Goal: Find specific page/section: Find specific page/section

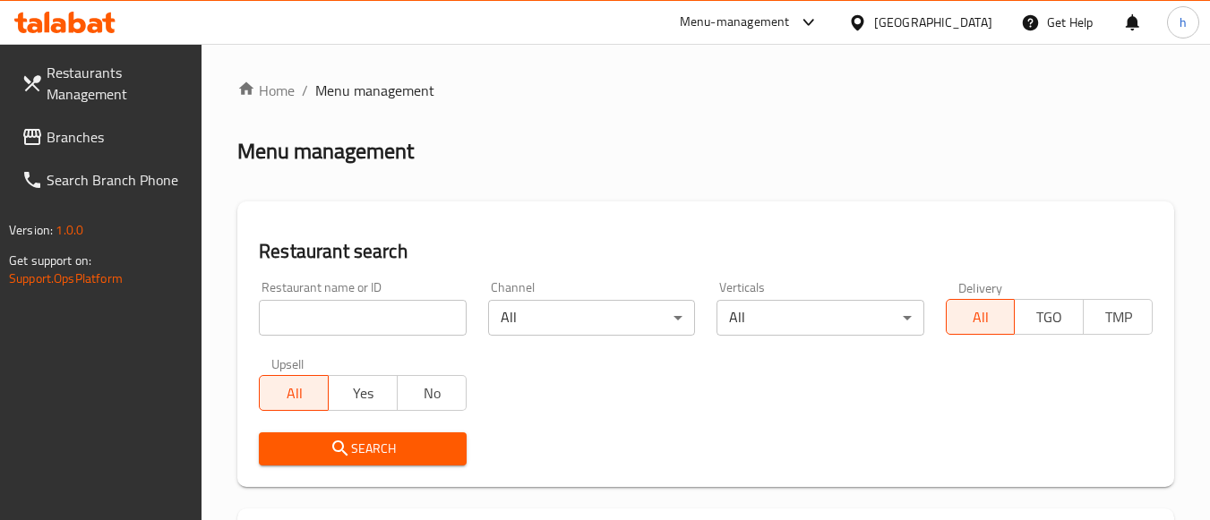
drag, startPoint x: 237, startPoint y: 2, endPoint x: 459, endPoint y: 137, distance: 260.0
click at [459, 137] on div "Menu management" at bounding box center [705, 151] width 937 height 29
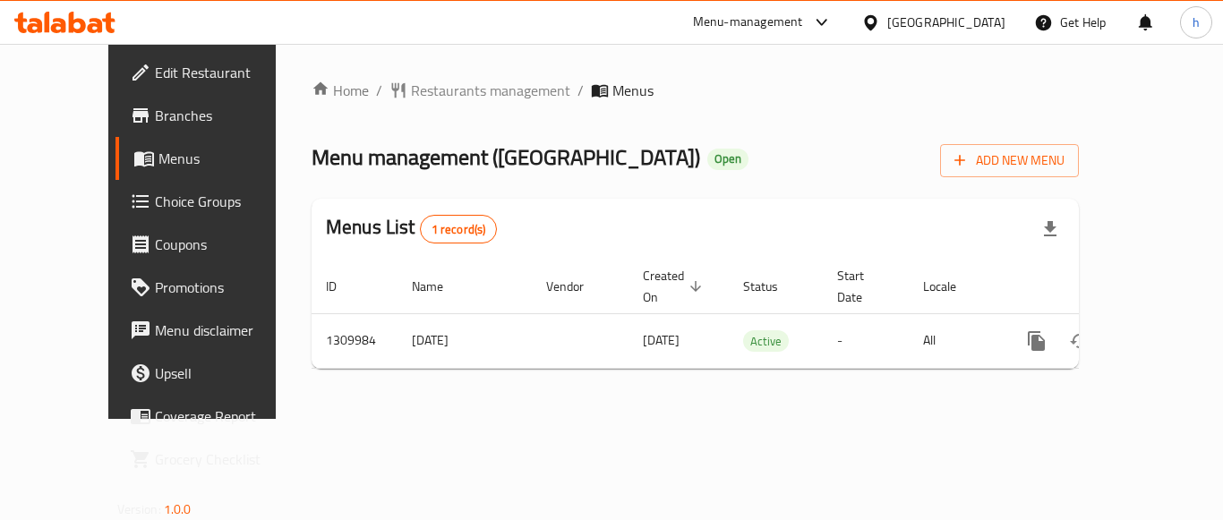
click at [767, 23] on div "Menu-management" at bounding box center [748, 22] width 110 height 21
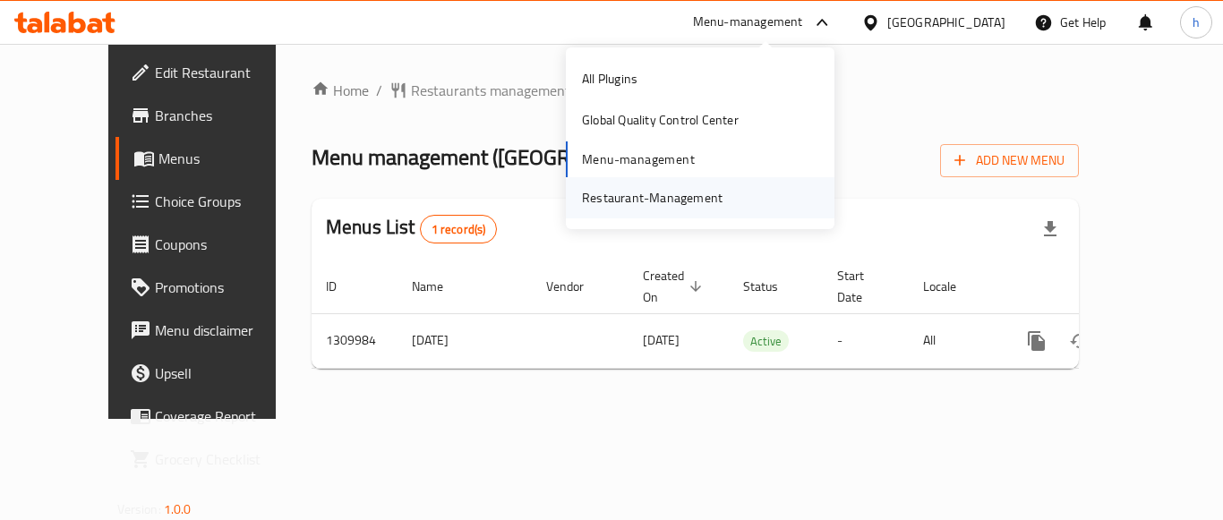
click at [647, 194] on div "Restaurant-Management" at bounding box center [652, 198] width 141 height 20
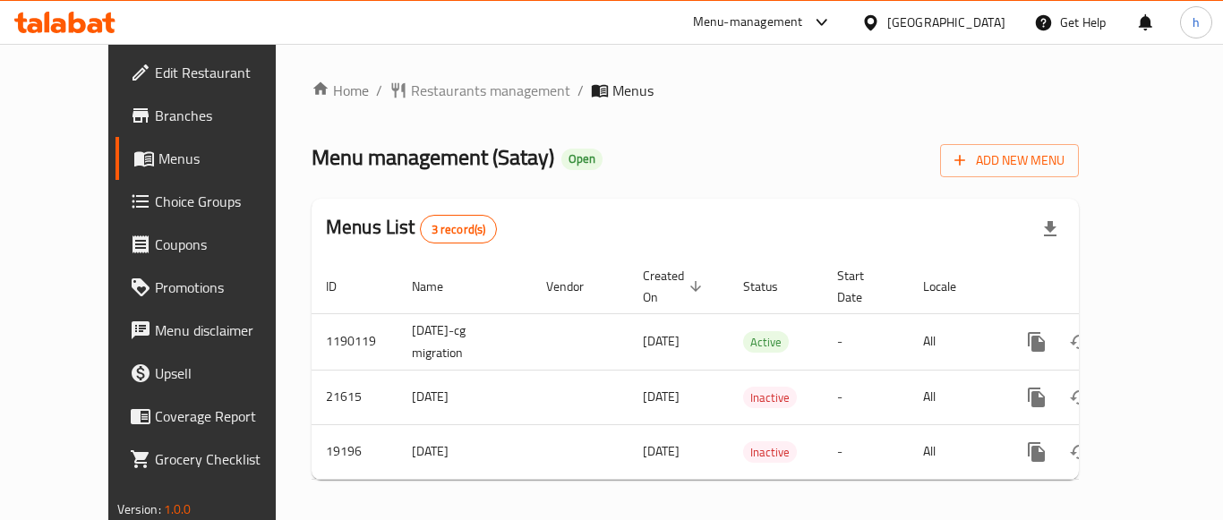
click at [803, 17] on div "Menu-management" at bounding box center [748, 22] width 110 height 21
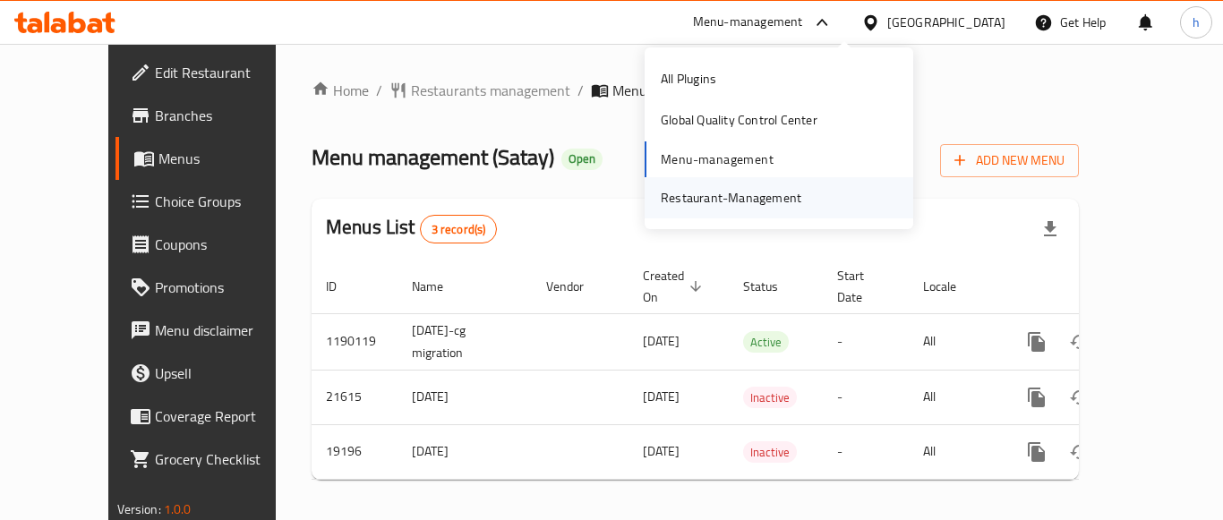
click at [715, 201] on div "Restaurant-Management" at bounding box center [731, 198] width 141 height 20
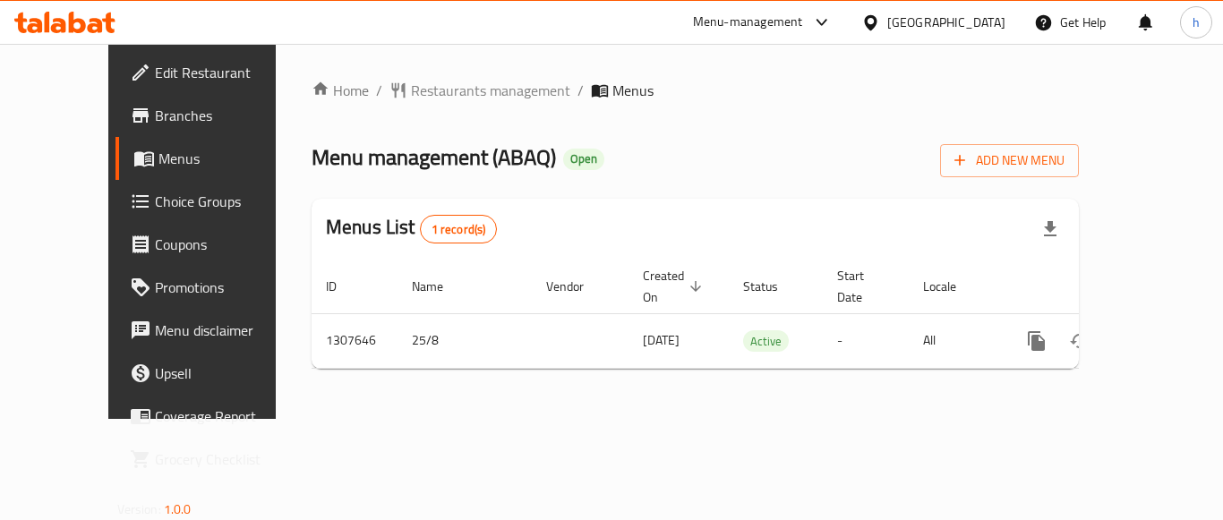
click at [803, 18] on div "Menu-management" at bounding box center [748, 22] width 110 height 21
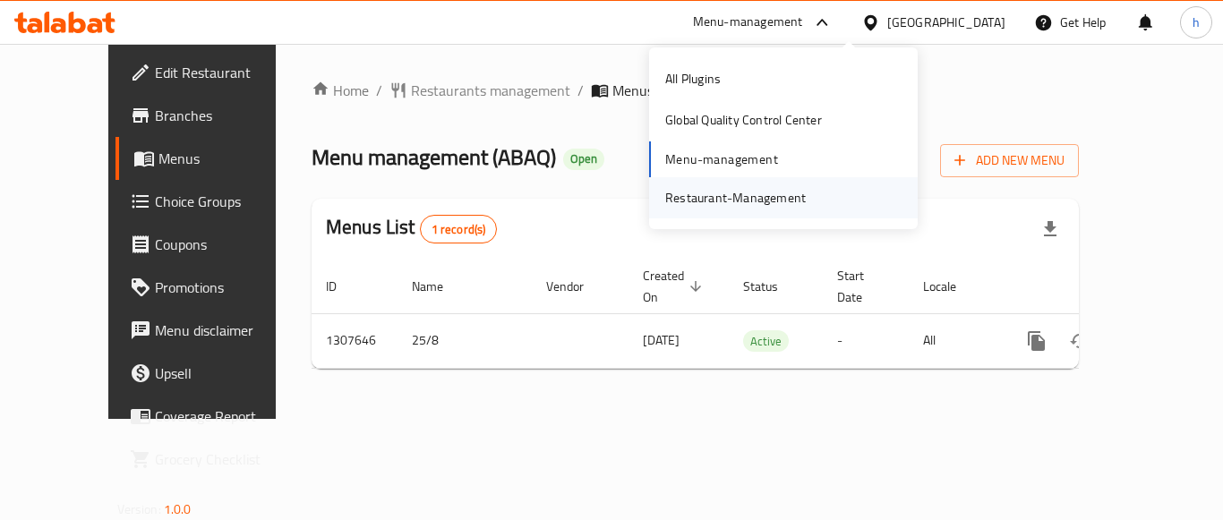
click at [743, 193] on div "Restaurant-Management" at bounding box center [735, 198] width 141 height 20
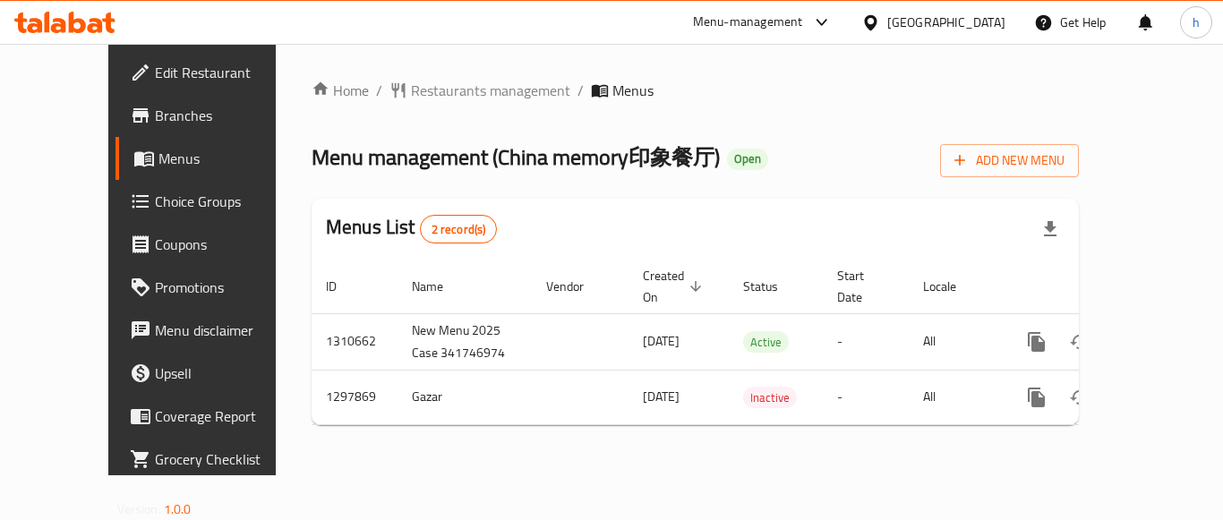
click at [758, 18] on div "Menu-management" at bounding box center [748, 22] width 110 height 21
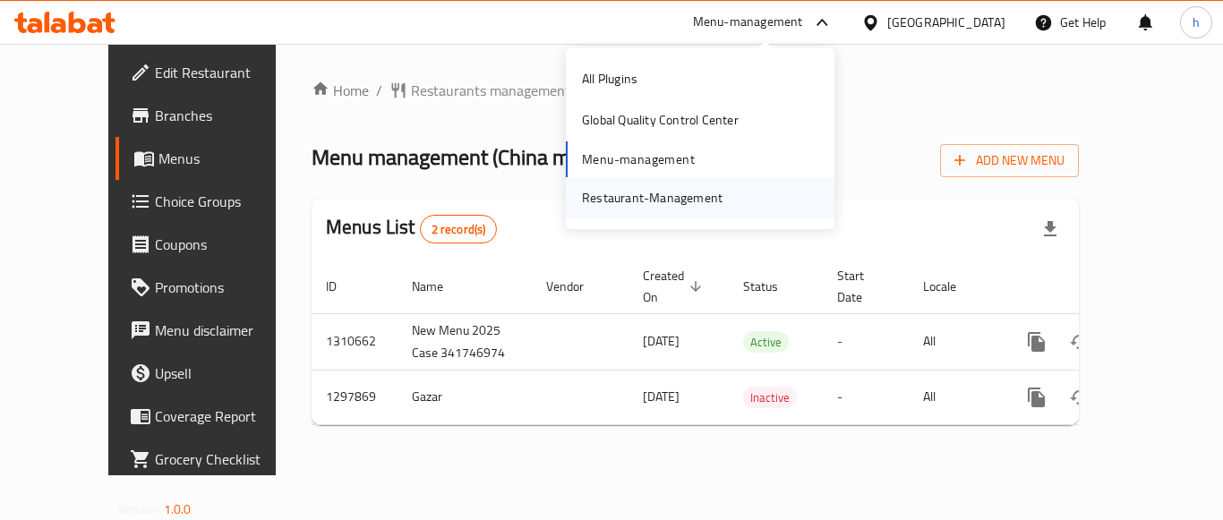
click at [691, 202] on div "Restaurant-Management" at bounding box center [652, 198] width 141 height 20
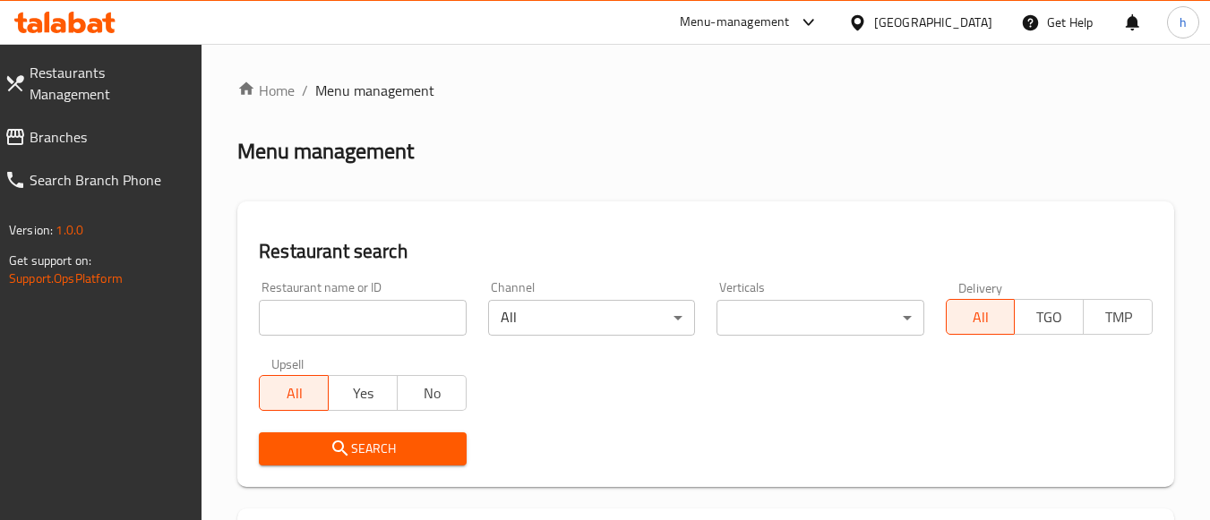
click at [96, 126] on span "Branches" at bounding box center [109, 136] width 158 height 21
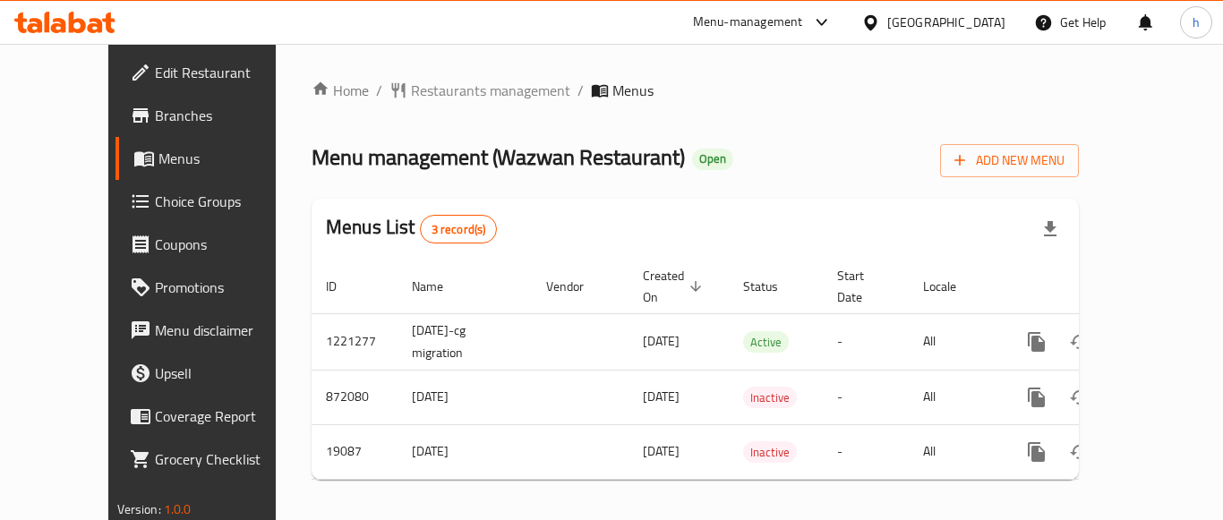
click at [777, 11] on div "Menu-management" at bounding box center [763, 22] width 168 height 43
click at [763, 19] on div "Menu-management" at bounding box center [748, 22] width 110 height 21
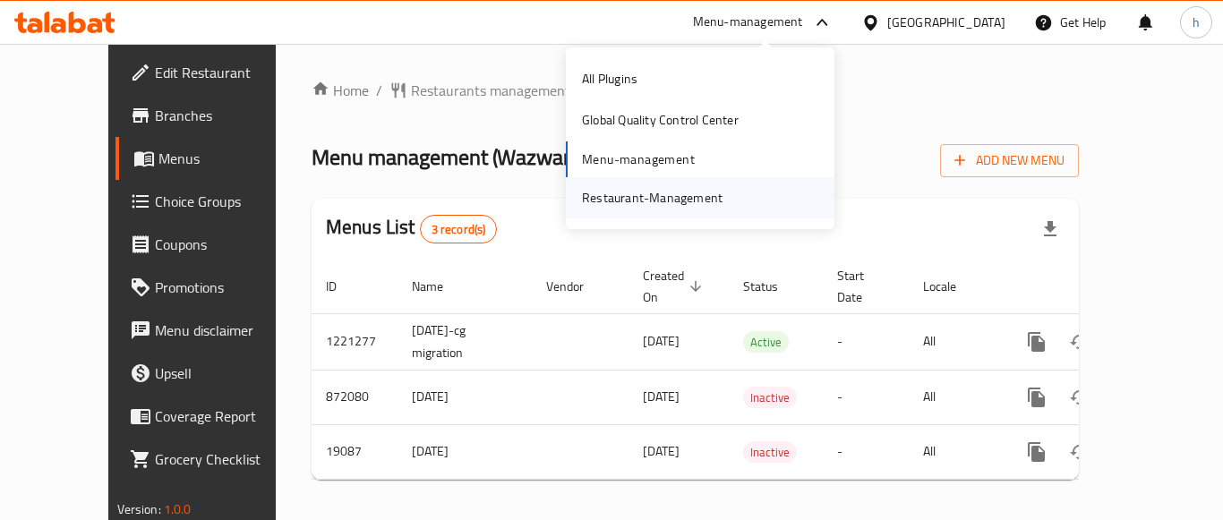
click at [635, 191] on div "Restaurant-Management" at bounding box center [652, 198] width 141 height 20
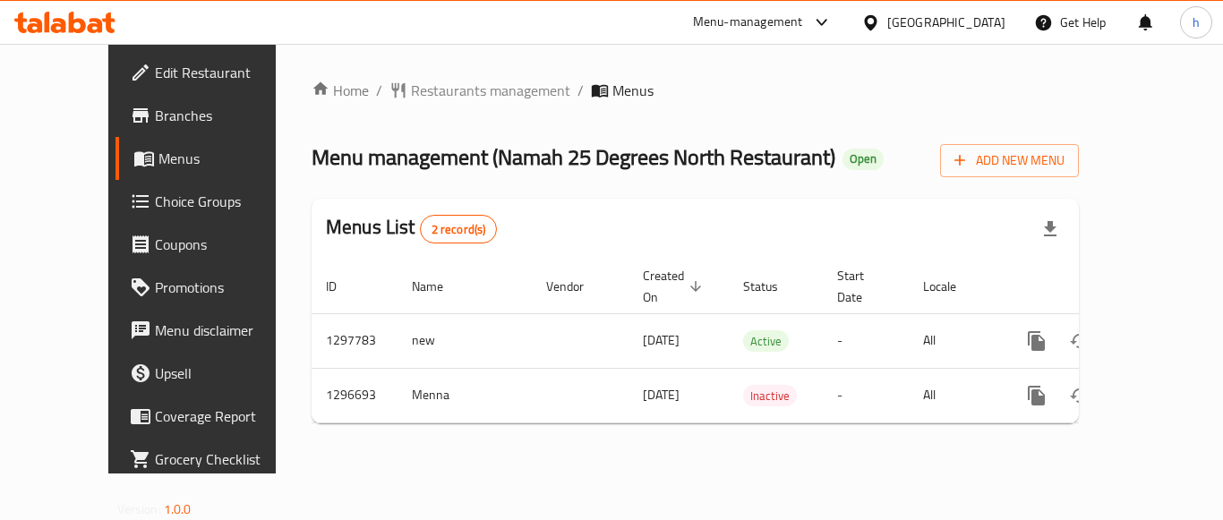
drag, startPoint x: 769, startPoint y: 17, endPoint x: 748, endPoint y: 39, distance: 31.0
click at [769, 17] on div "Menu-management" at bounding box center [748, 22] width 110 height 21
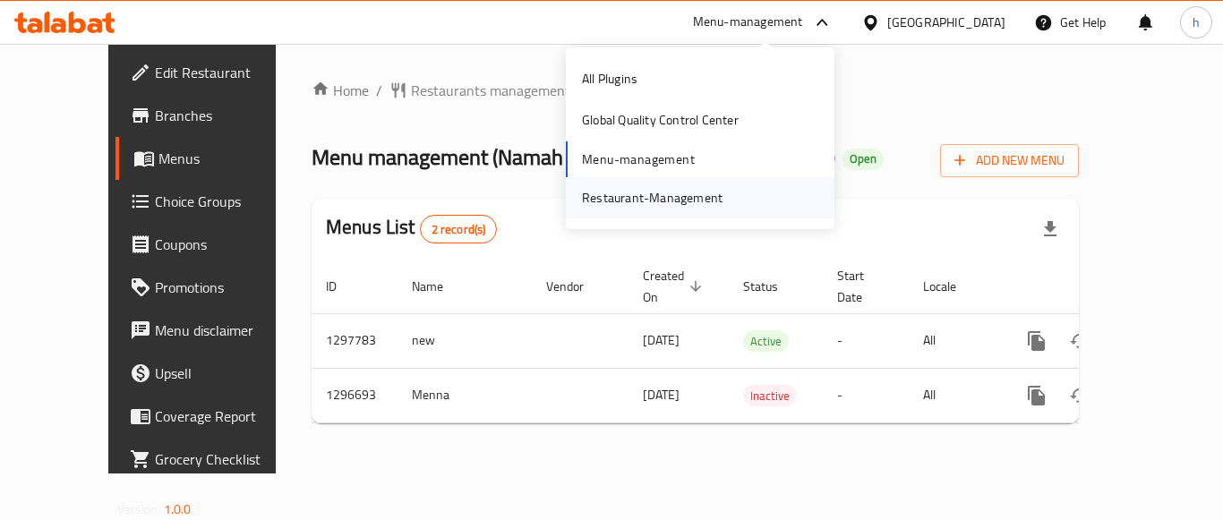
click at [653, 190] on div "Restaurant-Management" at bounding box center [652, 198] width 141 height 20
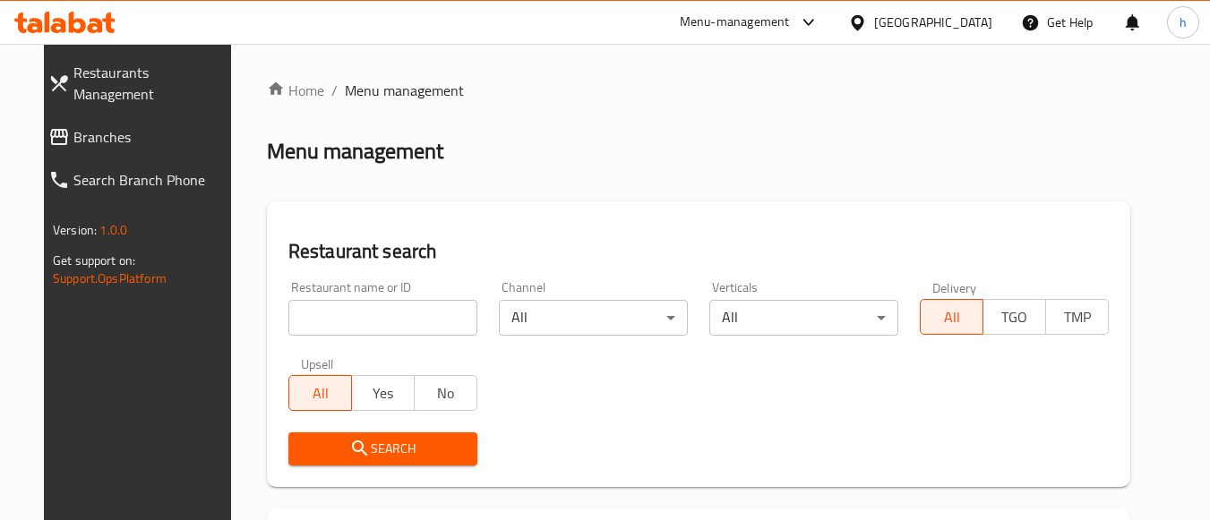
click at [100, 116] on link "Branches" at bounding box center [140, 137] width 212 height 43
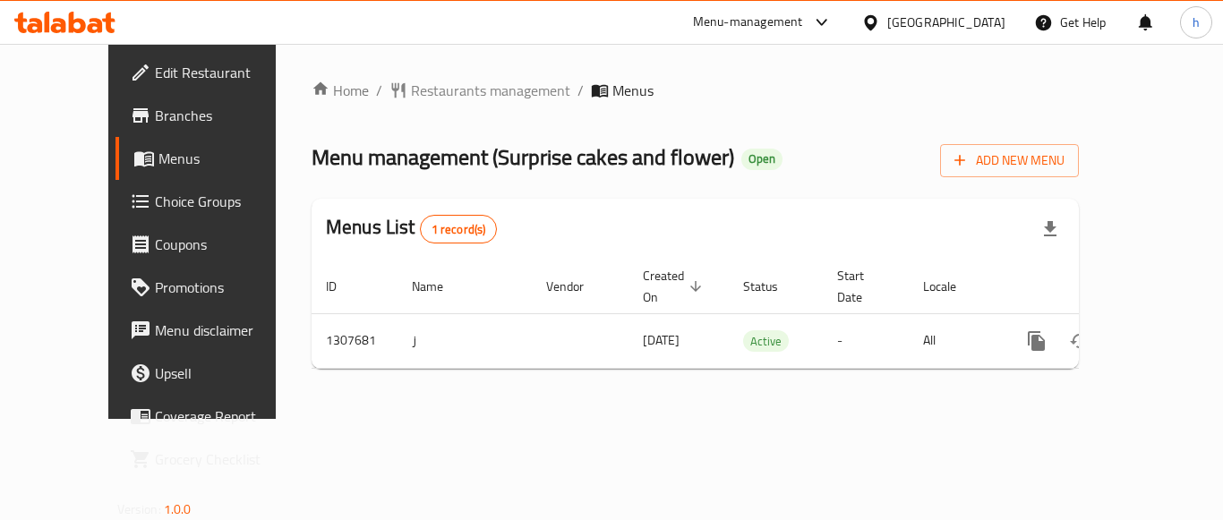
click at [743, 7] on div "Menu-management" at bounding box center [763, 22] width 168 height 43
click at [793, 26] on div "Menu-management" at bounding box center [748, 22] width 110 height 21
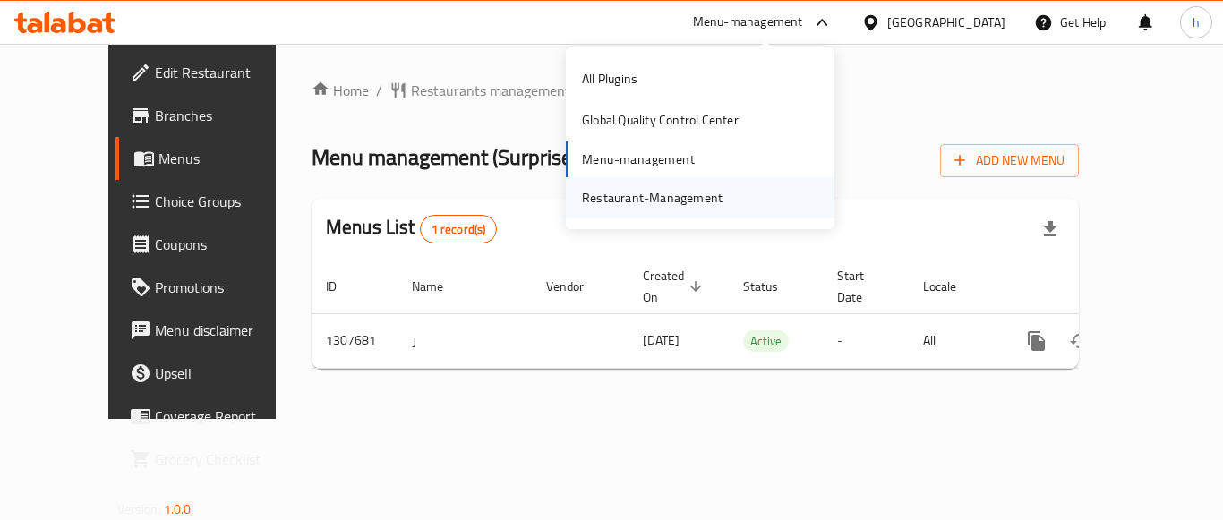
click at [629, 207] on div "Restaurant-Management" at bounding box center [652, 198] width 141 height 20
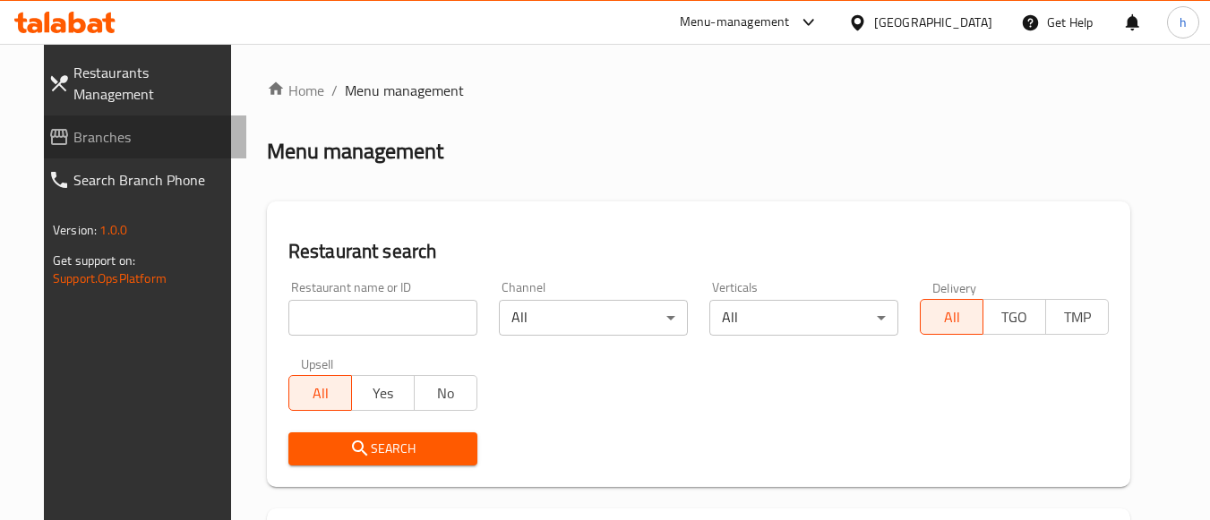
click at [129, 126] on span "Branches" at bounding box center [152, 136] width 158 height 21
click at [73, 127] on span "Branches" at bounding box center [152, 136] width 158 height 21
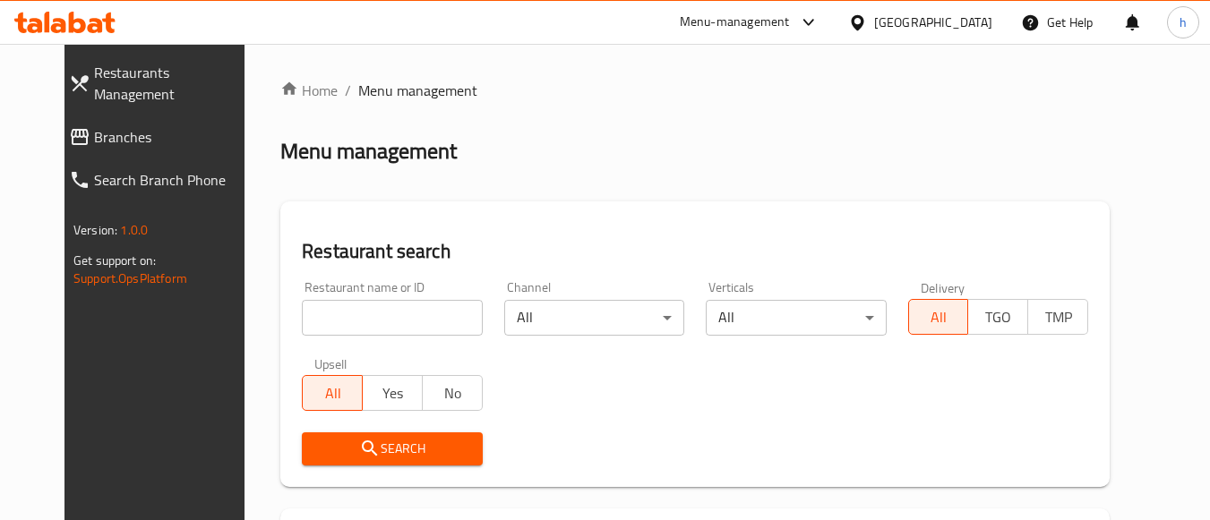
click at [188, 116] on link "Branches" at bounding box center [161, 137] width 212 height 43
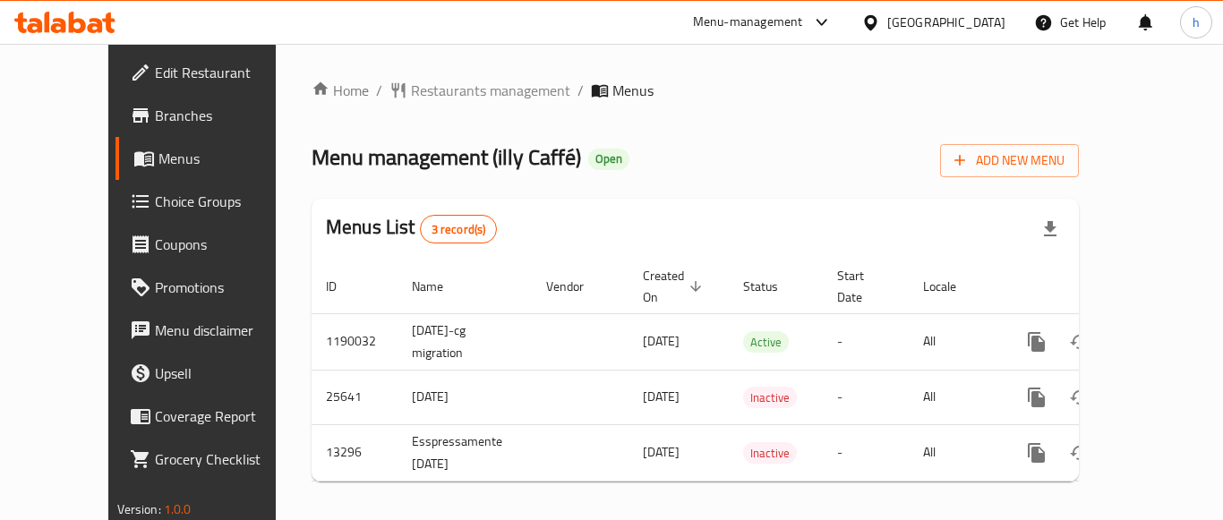
click at [803, 20] on div "Menu-management" at bounding box center [748, 22] width 110 height 21
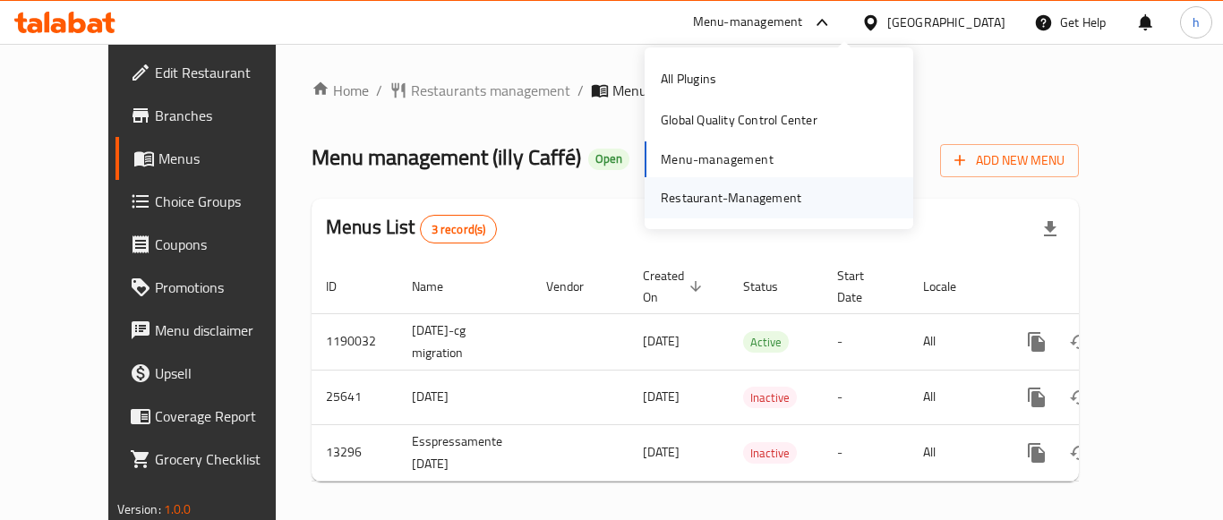
click at [741, 193] on div "Restaurant-Management" at bounding box center [731, 198] width 141 height 20
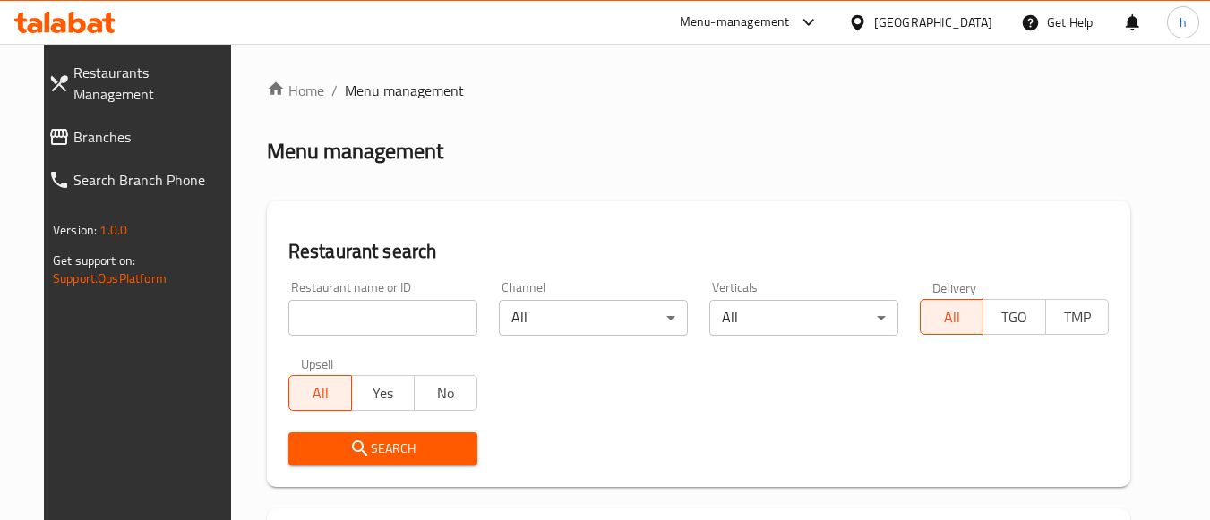
click at [115, 126] on span "Branches" at bounding box center [152, 136] width 158 height 21
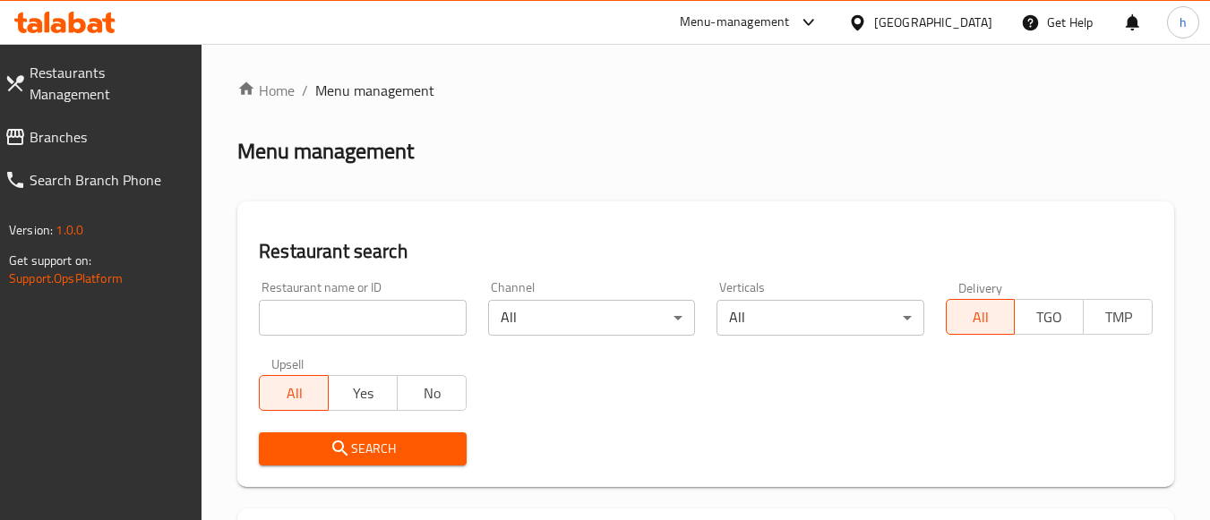
click at [116, 128] on link "Branches" at bounding box center [96, 137] width 212 height 43
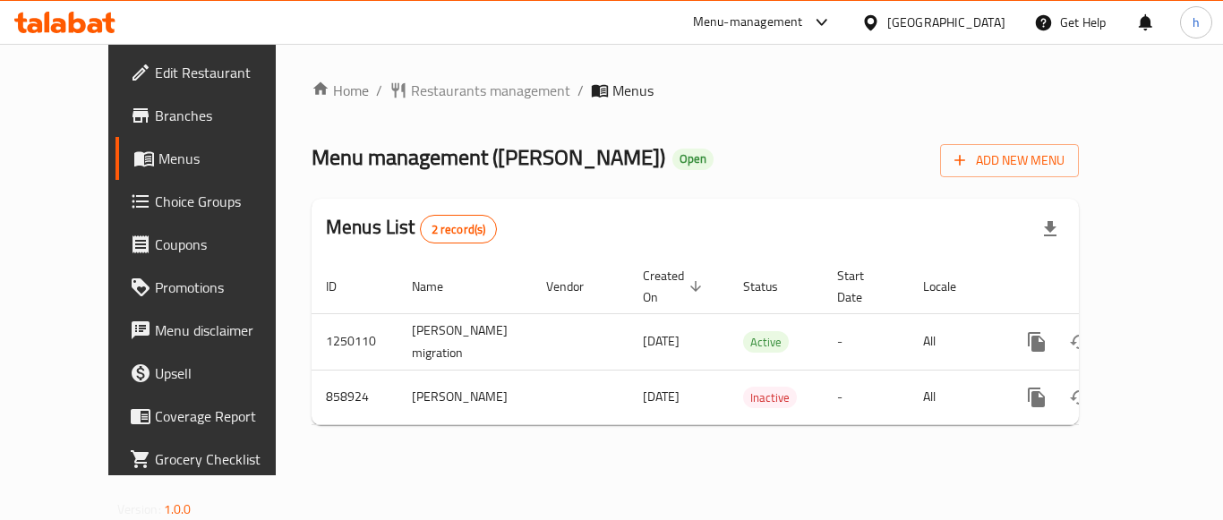
click at [780, 29] on div "Menu-management" at bounding box center [748, 22] width 110 height 21
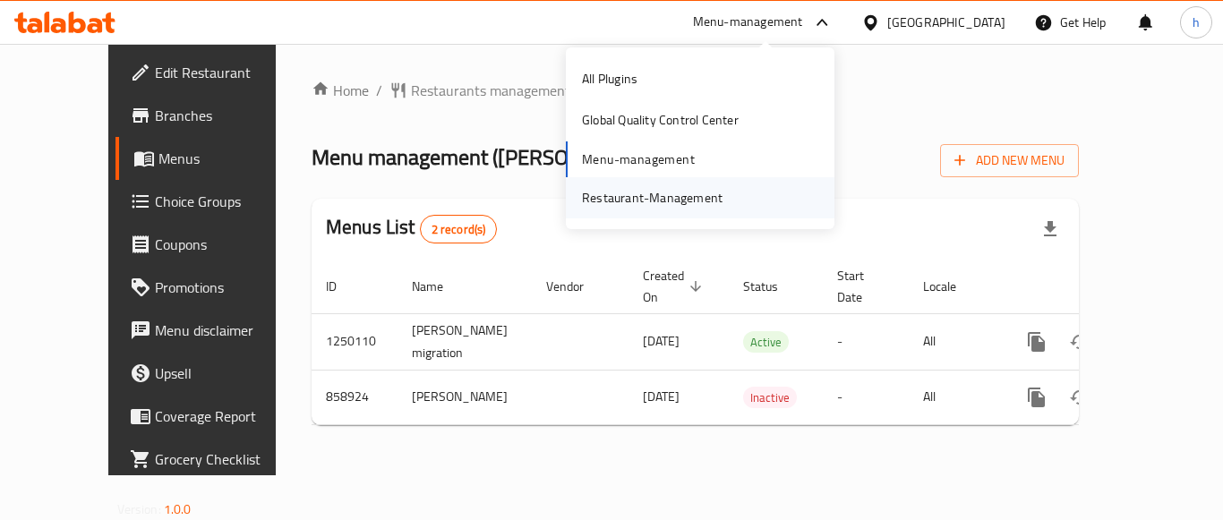
click at [692, 194] on div "Restaurant-Management" at bounding box center [652, 198] width 141 height 20
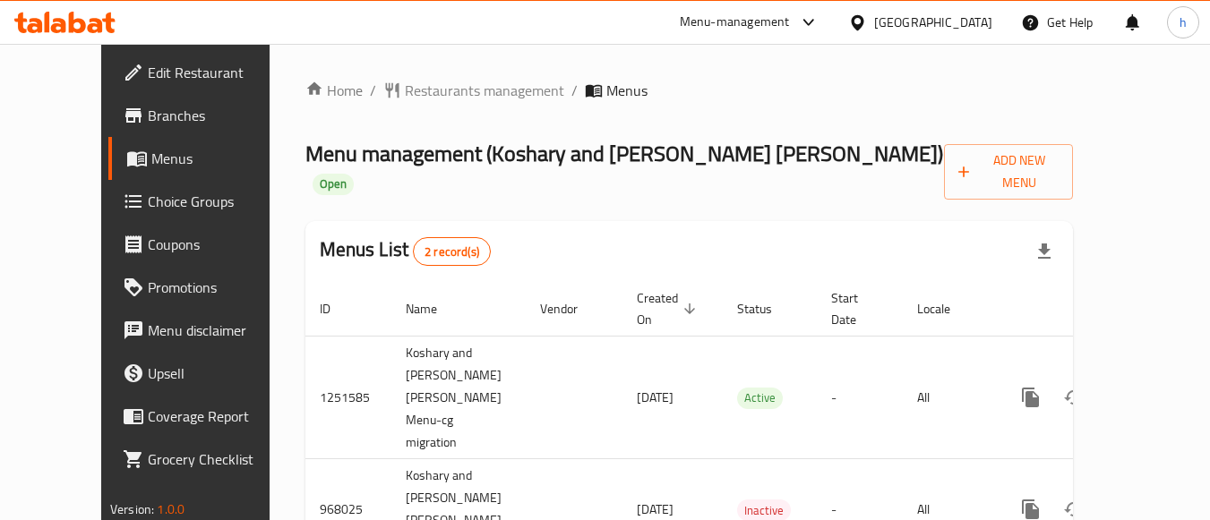
click at [790, 15] on div "Menu-management" at bounding box center [735, 22] width 110 height 21
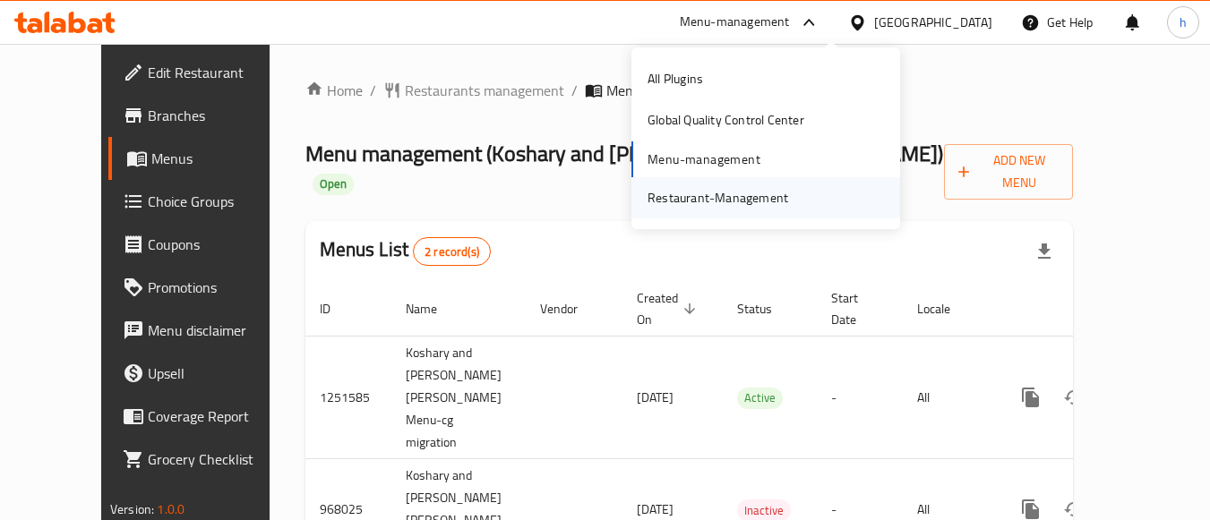
click at [709, 196] on div "Restaurant-Management" at bounding box center [717, 198] width 141 height 20
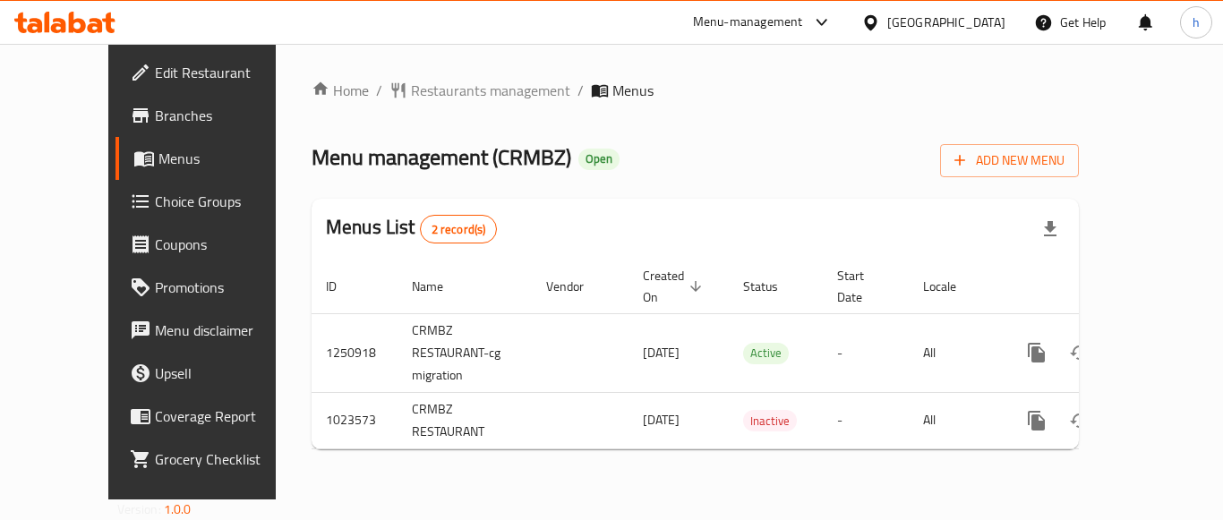
click at [758, 31] on div "Menu-management" at bounding box center [748, 22] width 110 height 21
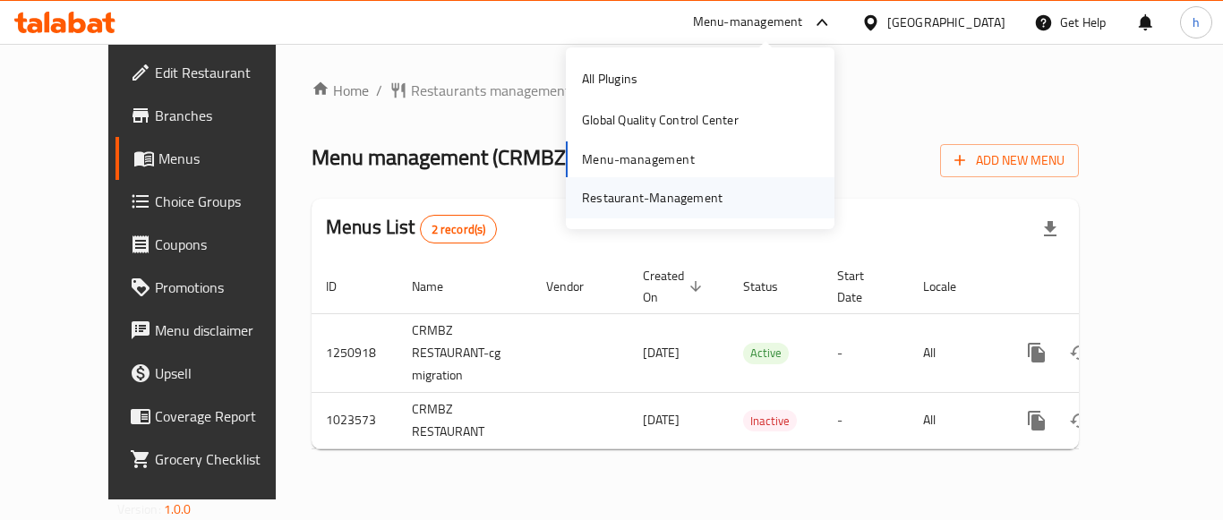
click at [640, 196] on div "Restaurant-Management" at bounding box center [652, 198] width 141 height 20
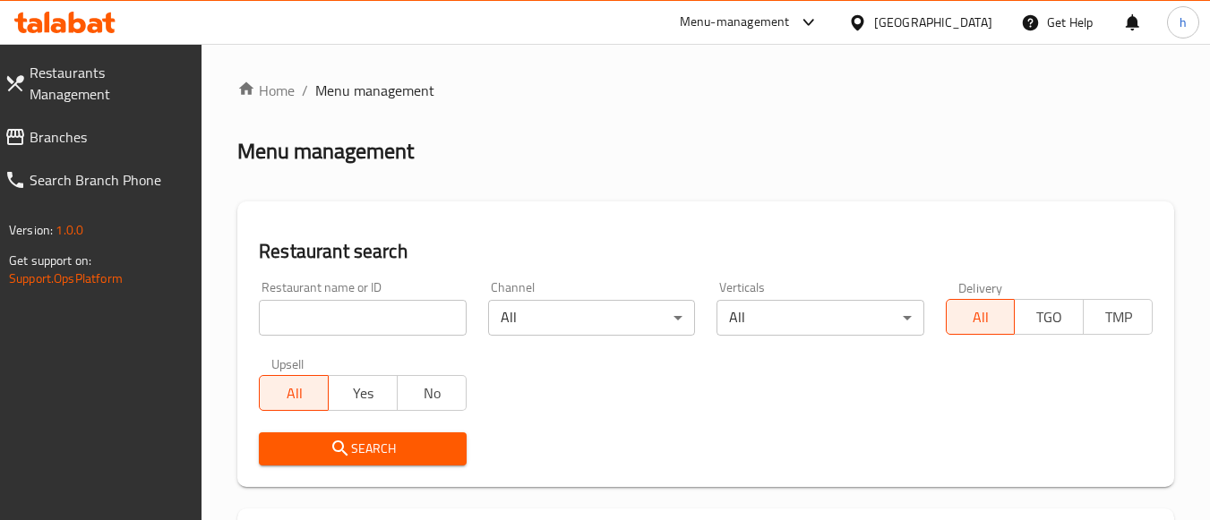
click at [121, 127] on link "Branches" at bounding box center [96, 137] width 212 height 43
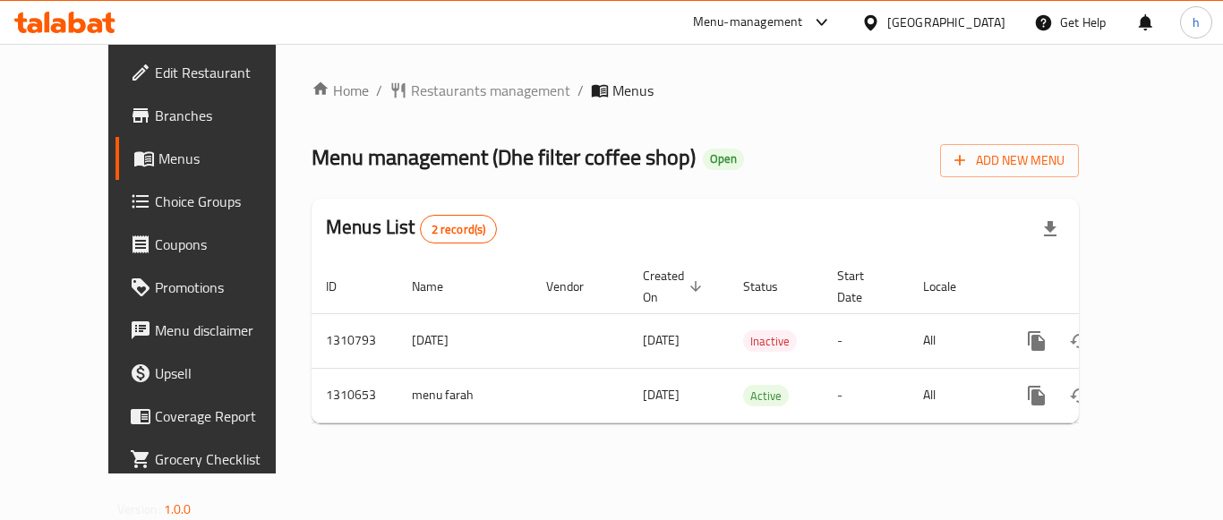
click at [784, 13] on div "Menu-management" at bounding box center [748, 22] width 110 height 21
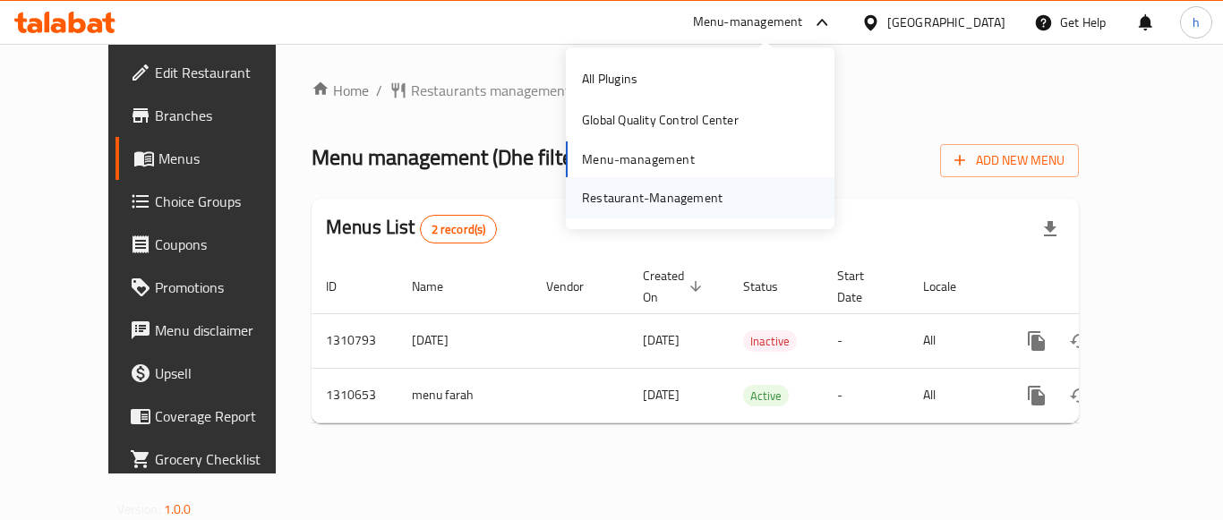
click at [701, 188] on div "Restaurant-Management" at bounding box center [652, 198] width 141 height 20
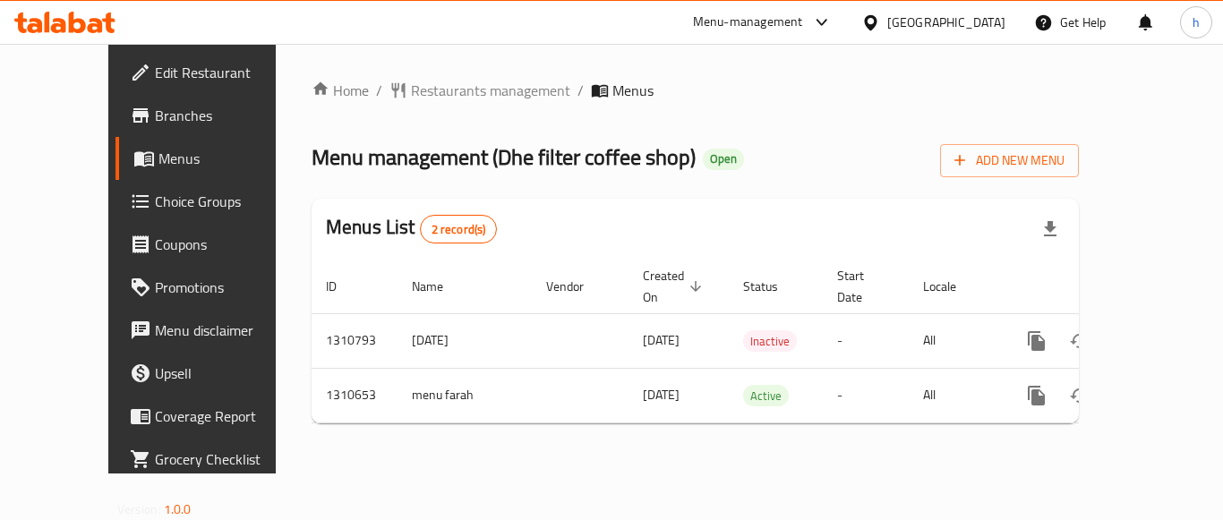
click at [765, 14] on div "Menu-management" at bounding box center [748, 22] width 110 height 21
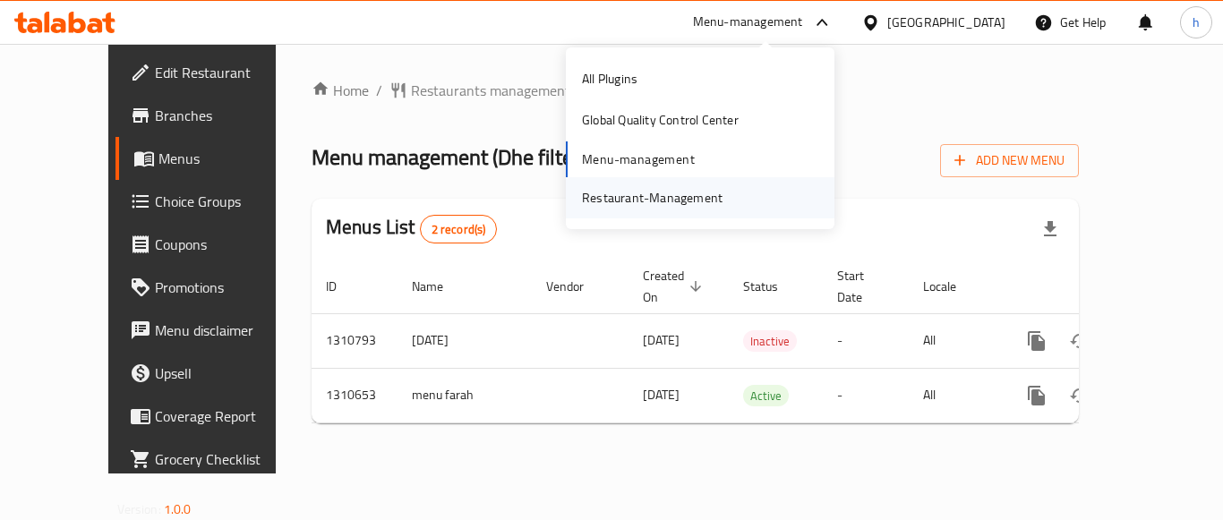
click at [698, 196] on div "Restaurant-Management" at bounding box center [652, 198] width 141 height 20
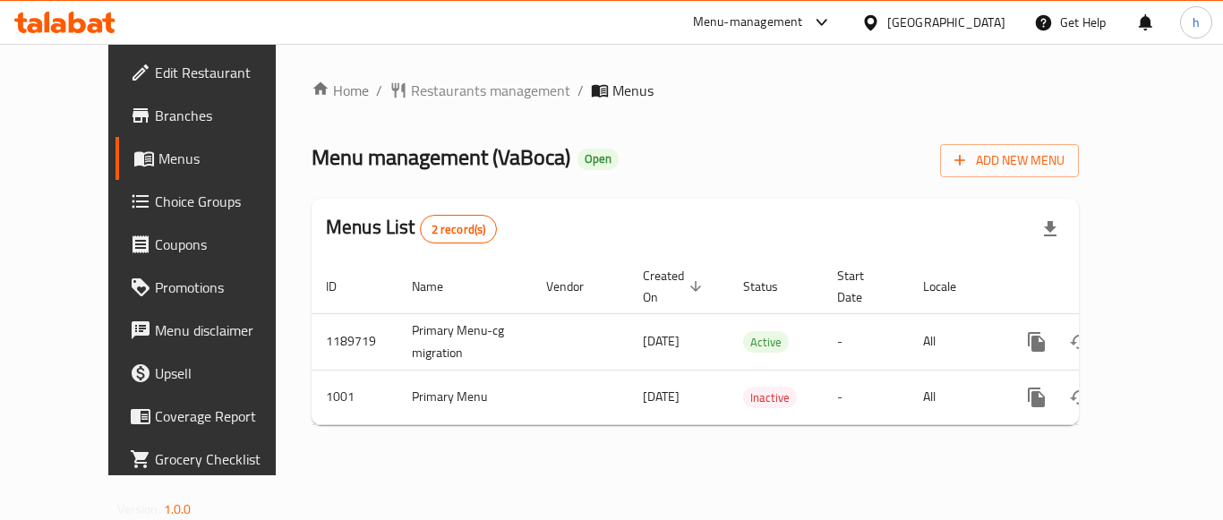
click at [803, 13] on div "Menu-management" at bounding box center [748, 22] width 110 height 21
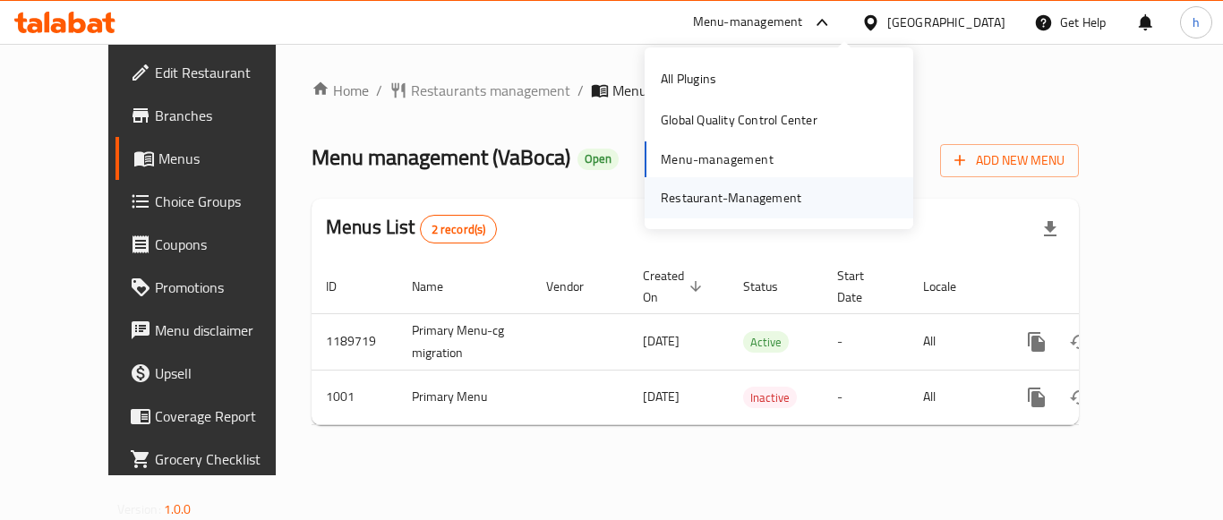
click at [731, 194] on div "Restaurant-Management" at bounding box center [731, 198] width 141 height 20
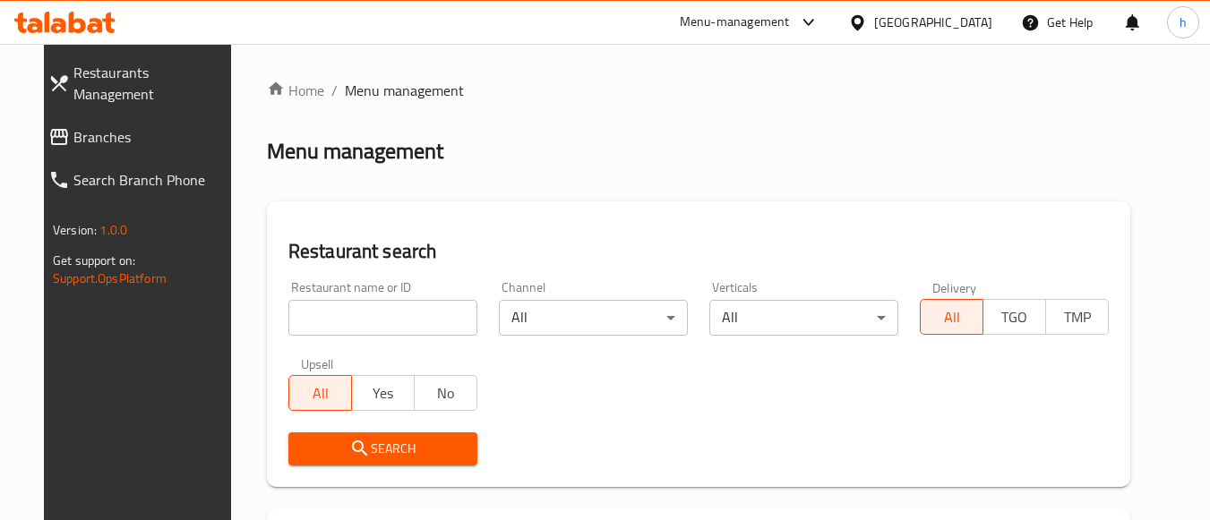
click at [98, 126] on span "Branches" at bounding box center [152, 136] width 158 height 21
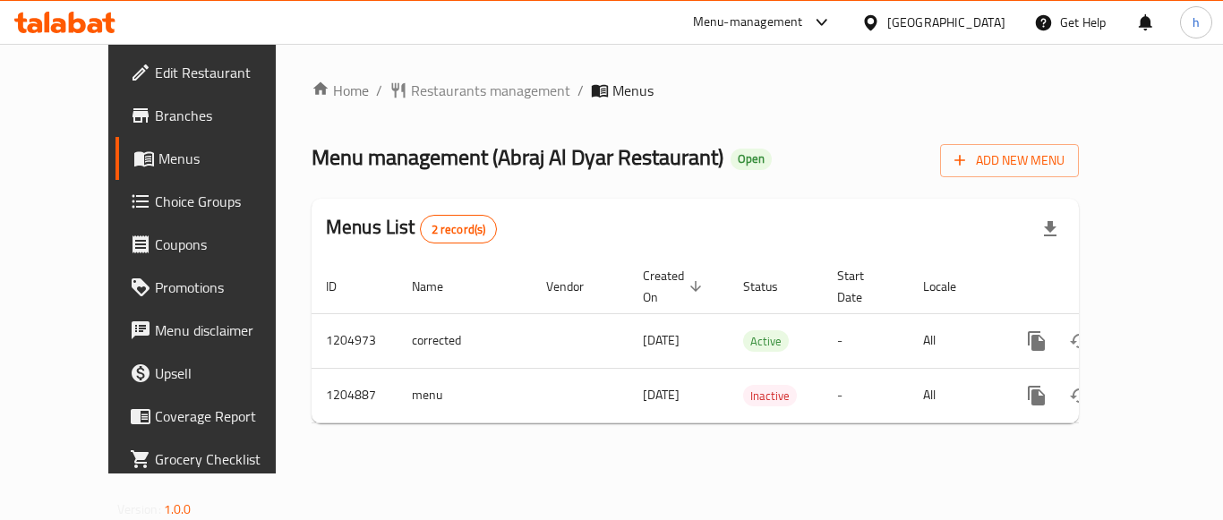
click at [803, 28] on div "Menu-management" at bounding box center [748, 22] width 110 height 21
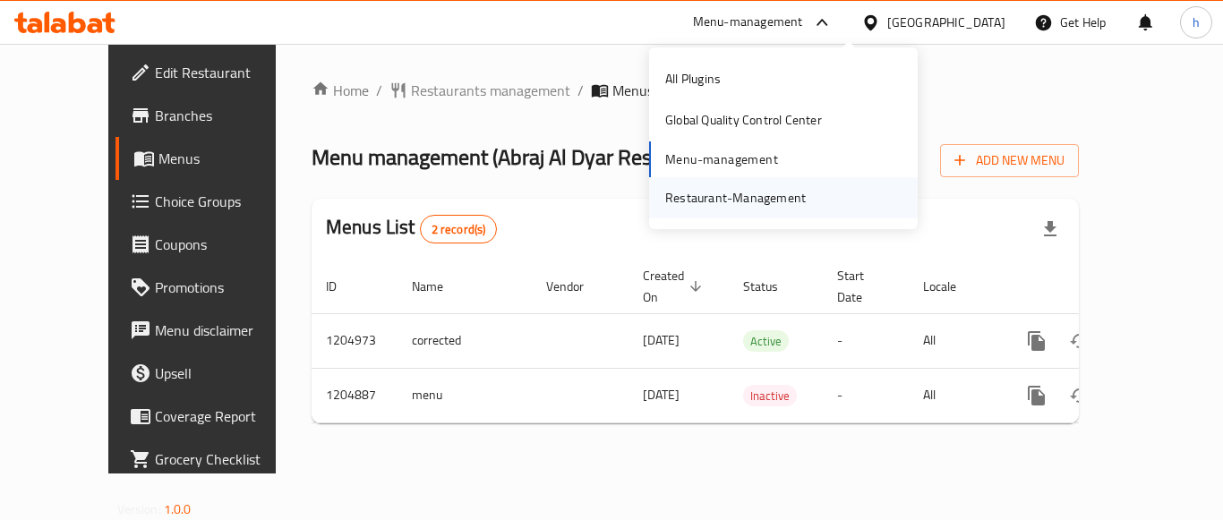
click at [745, 197] on div "Restaurant-Management" at bounding box center [735, 198] width 141 height 20
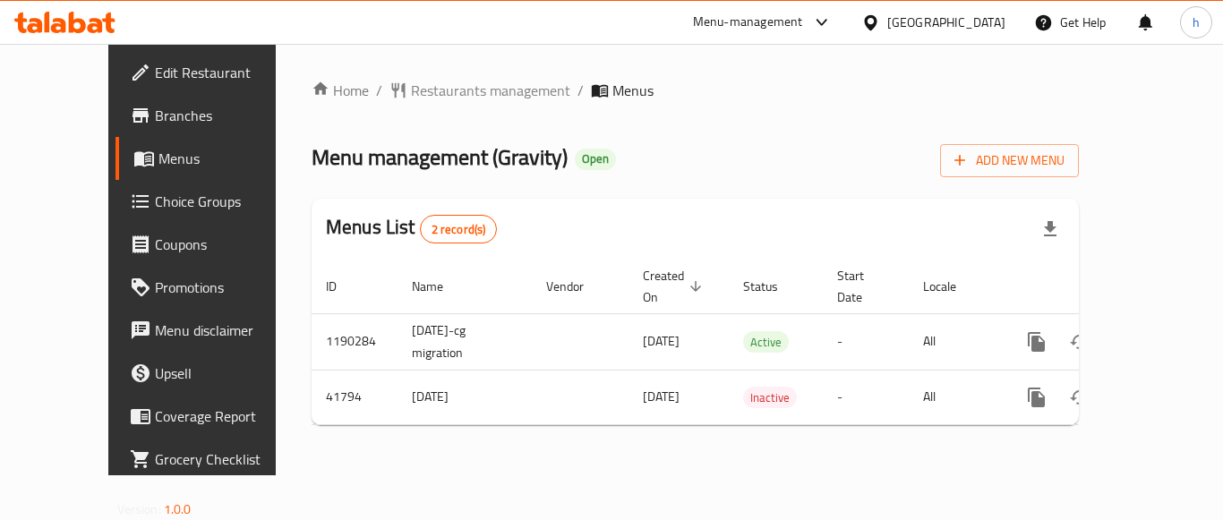
click at [803, 21] on div "Menu-management" at bounding box center [748, 22] width 110 height 21
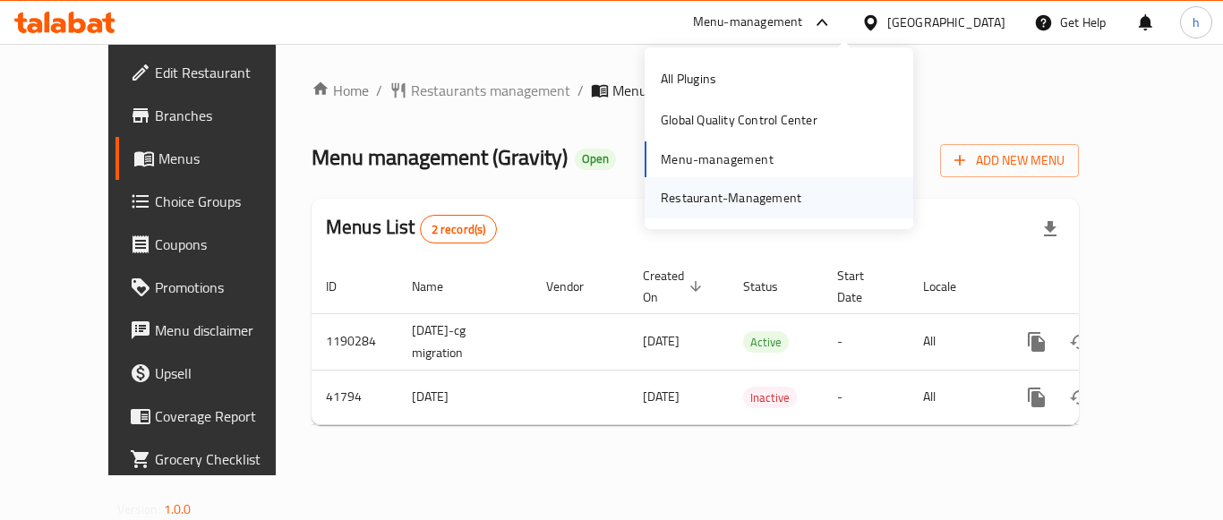
click at [712, 191] on div "Restaurant-Management" at bounding box center [731, 198] width 141 height 20
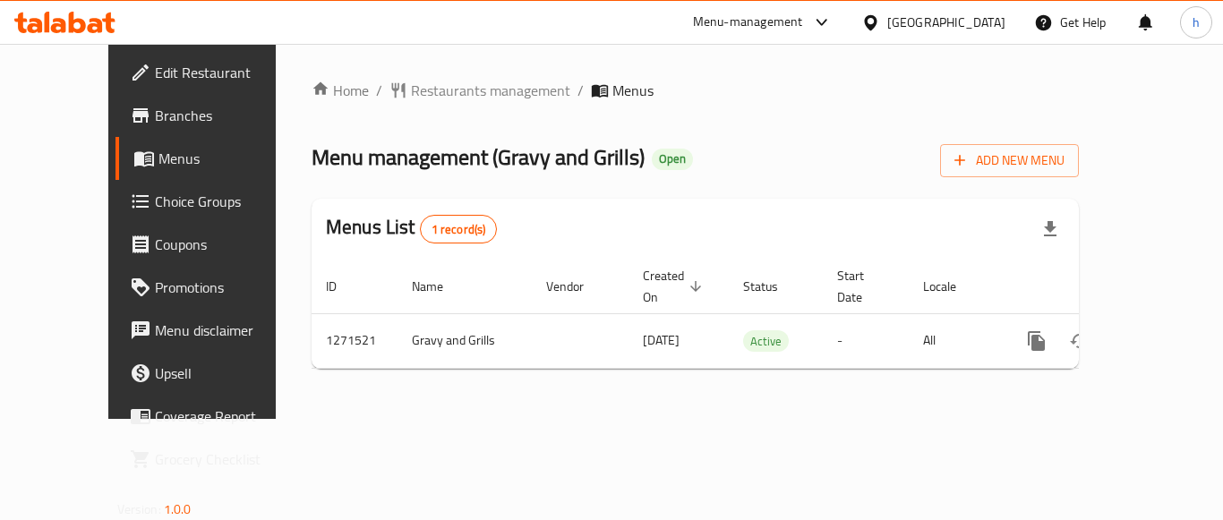
click at [803, 18] on div "Menu-management" at bounding box center [748, 22] width 110 height 21
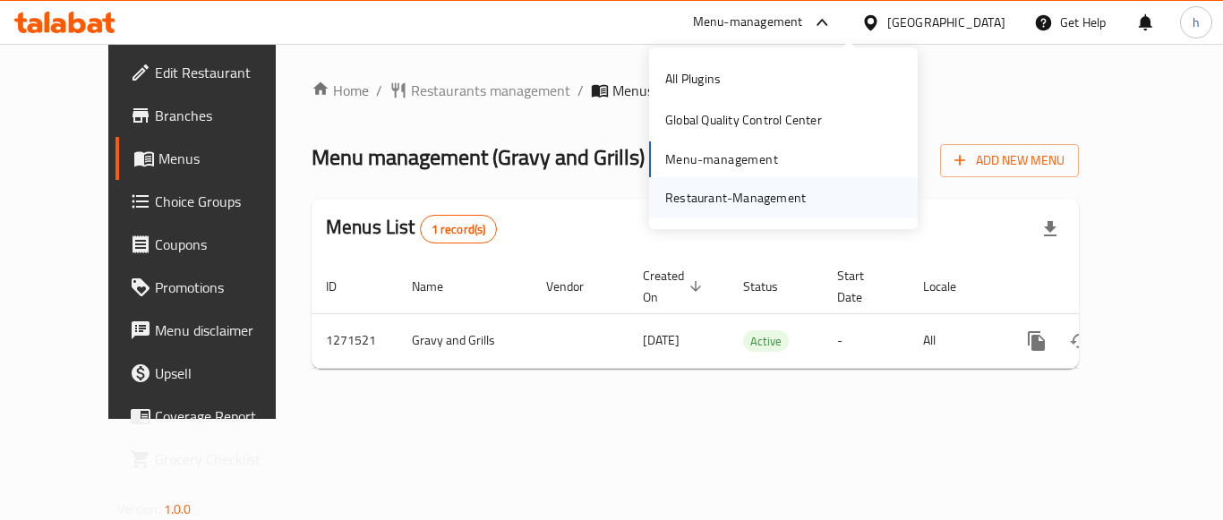
click at [728, 192] on div "Restaurant-Management" at bounding box center [735, 198] width 141 height 20
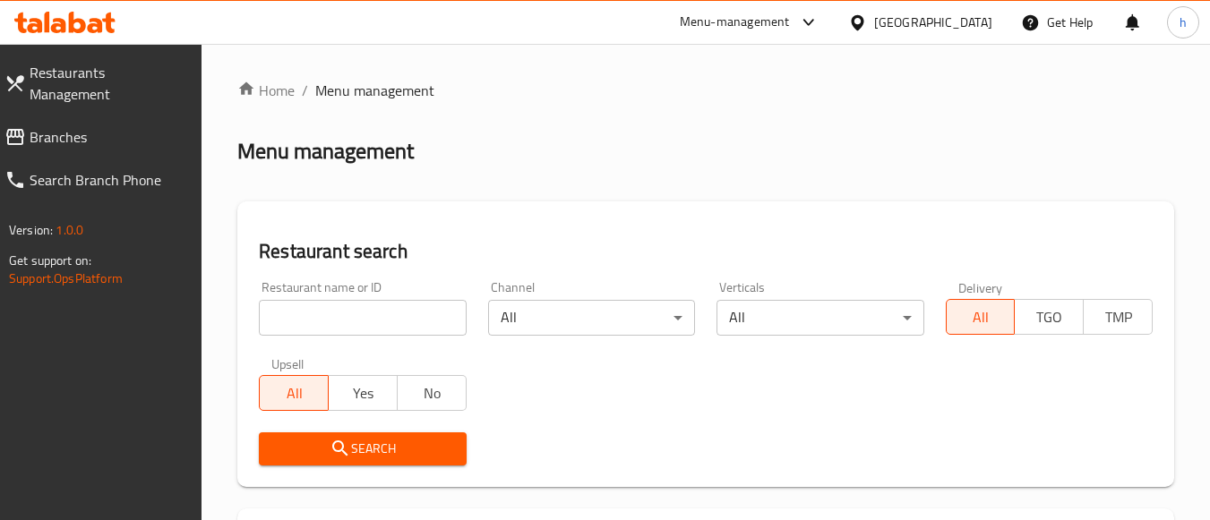
click at [165, 126] on span "Branches" at bounding box center [109, 136] width 158 height 21
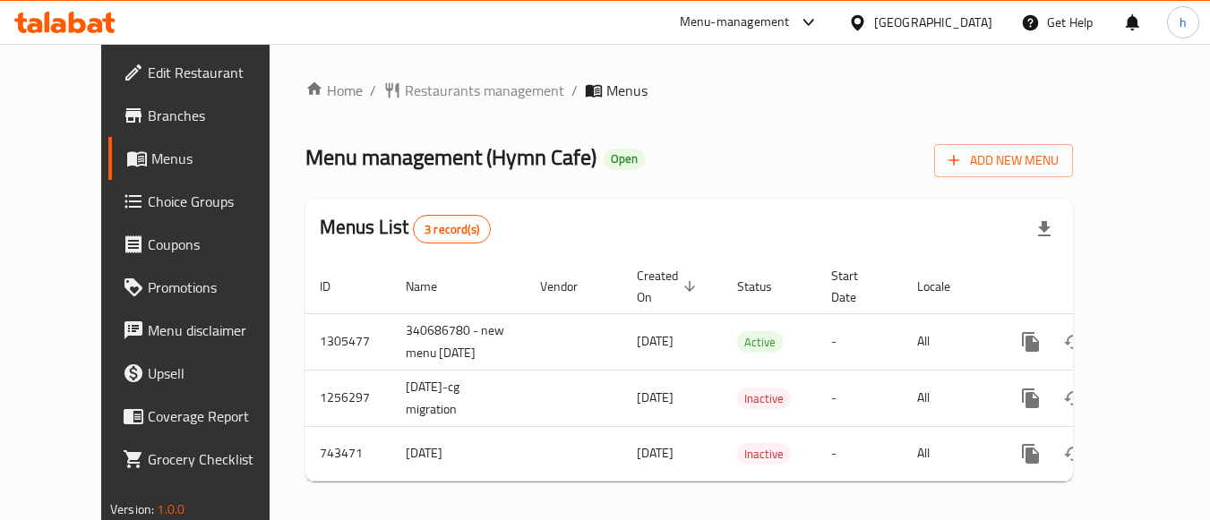
click at [775, 12] on div "Menu-management" at bounding box center [735, 22] width 110 height 21
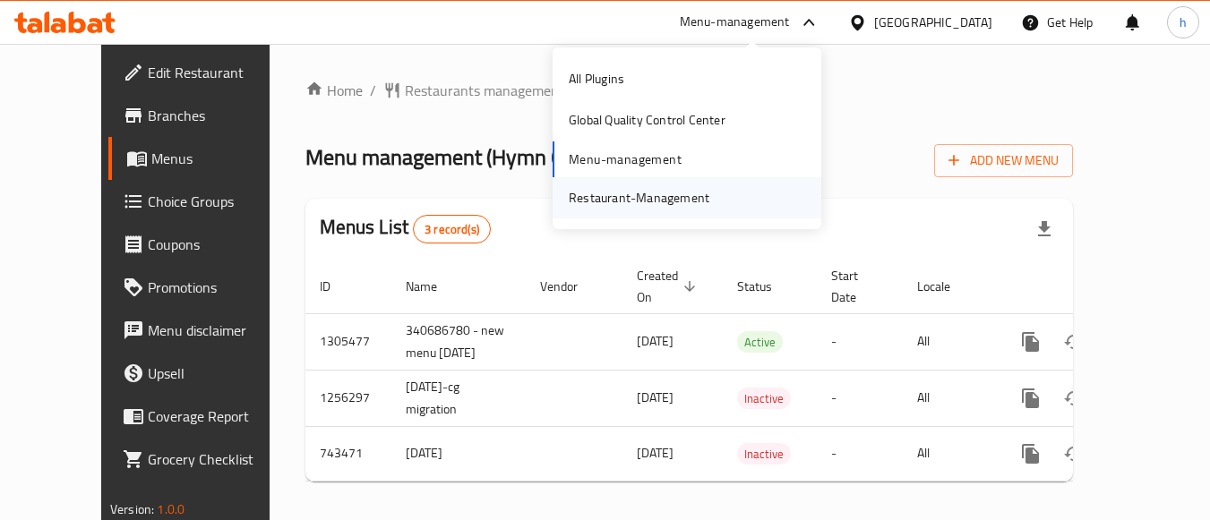
click at [647, 192] on div "Restaurant-Management" at bounding box center [639, 198] width 141 height 20
